Goal: Task Accomplishment & Management: Manage account settings

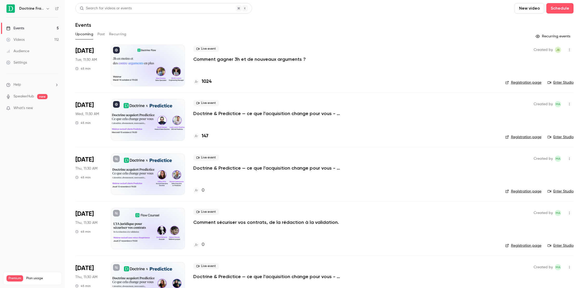
click at [249, 60] on p "Comment gagner 3h et de nouveaux arguments ?" at bounding box center [249, 59] width 113 height 6
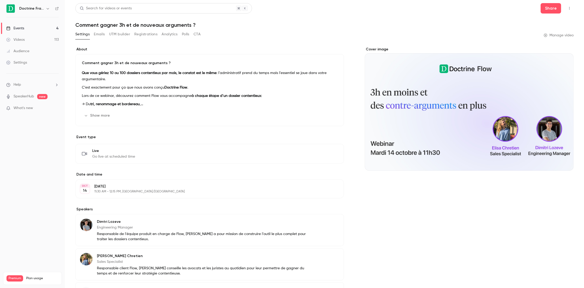
click at [151, 37] on button "Registrations" at bounding box center [145, 34] width 23 height 8
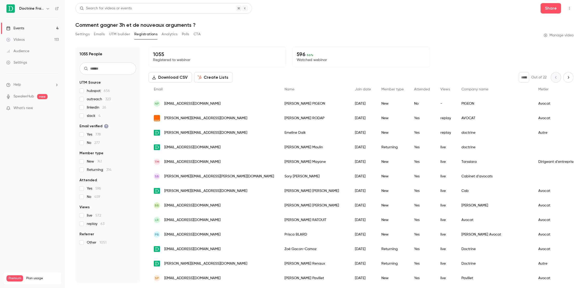
click at [226, 81] on button "Create Lists" at bounding box center [213, 77] width 39 height 10
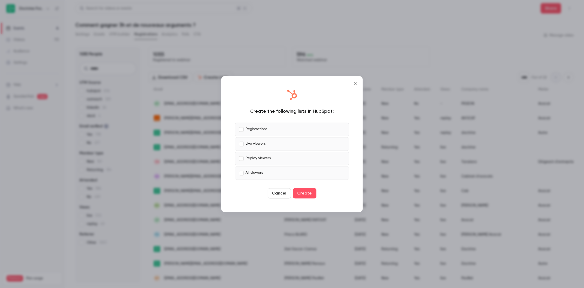
click at [260, 172] on p "All viewers" at bounding box center [254, 173] width 17 height 5
click at [259, 173] on p "All viewers" at bounding box center [254, 173] width 17 height 5
click at [259, 159] on p "Replay viewers" at bounding box center [258, 158] width 25 height 5
click at [258, 146] on p "Live viewers" at bounding box center [256, 143] width 20 height 5
click at [256, 131] on p "Registrations" at bounding box center [257, 129] width 22 height 5
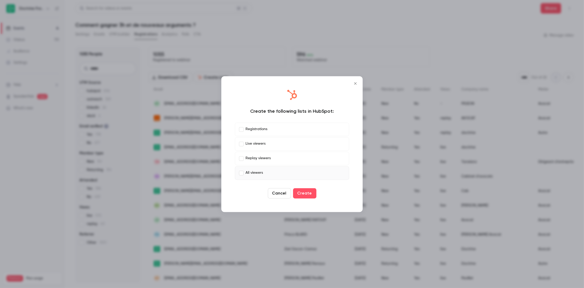
click at [253, 160] on p "Replay viewers" at bounding box center [258, 158] width 25 height 5
click at [250, 159] on p "Replay viewers" at bounding box center [258, 158] width 25 height 5
click at [246, 128] on p "Registrations" at bounding box center [257, 129] width 22 height 5
click at [311, 194] on button "Create" at bounding box center [304, 193] width 23 height 10
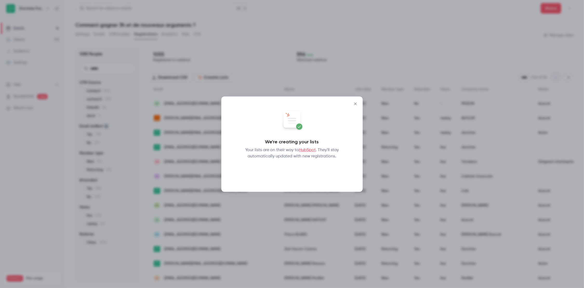
click at [288, 171] on button "Okay" at bounding box center [292, 173] width 19 height 10
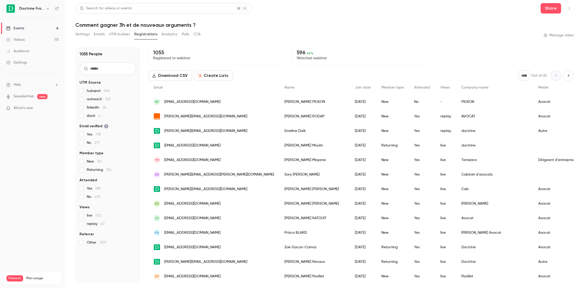
scroll to position [3, 0]
